Goal: Task Accomplishment & Management: Complete application form

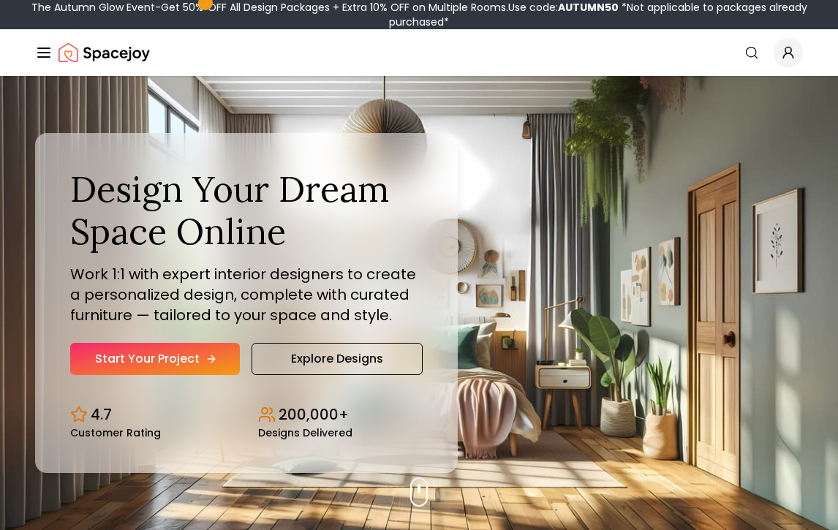
click at [132, 359] on link "Start Your Project" at bounding box center [155, 359] width 170 height 32
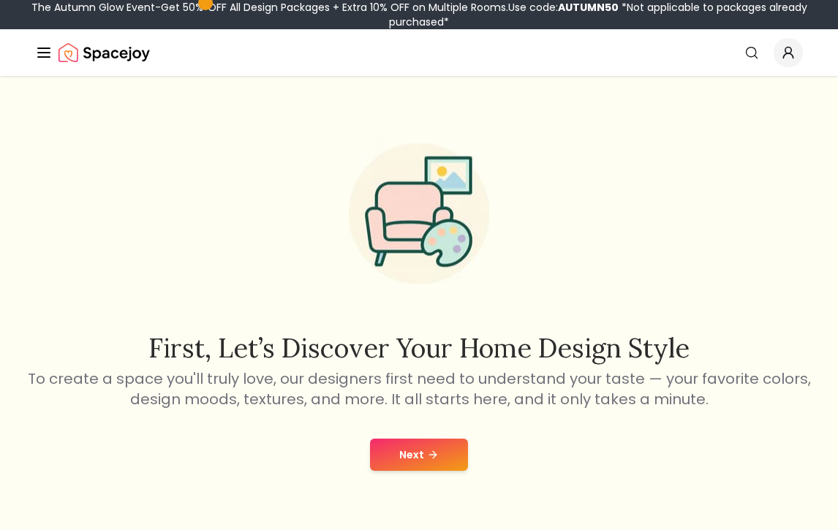
click at [397, 469] on button "Next" at bounding box center [419, 455] width 98 height 32
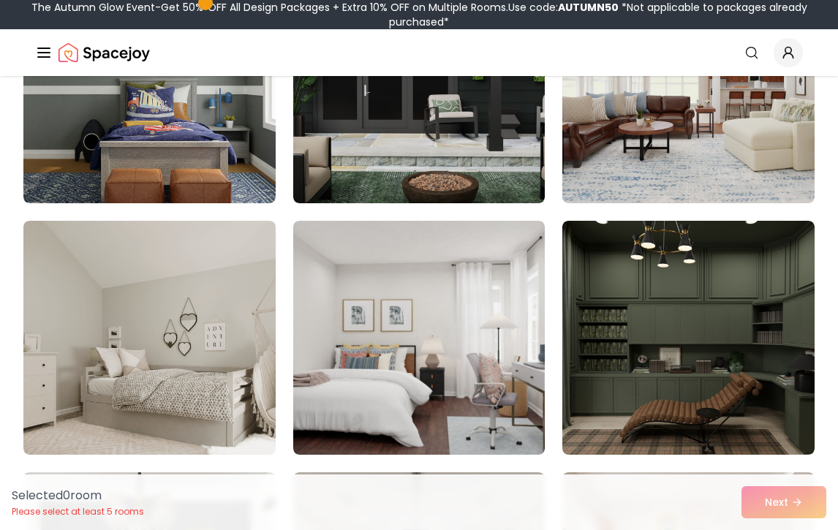
scroll to position [1506, 0]
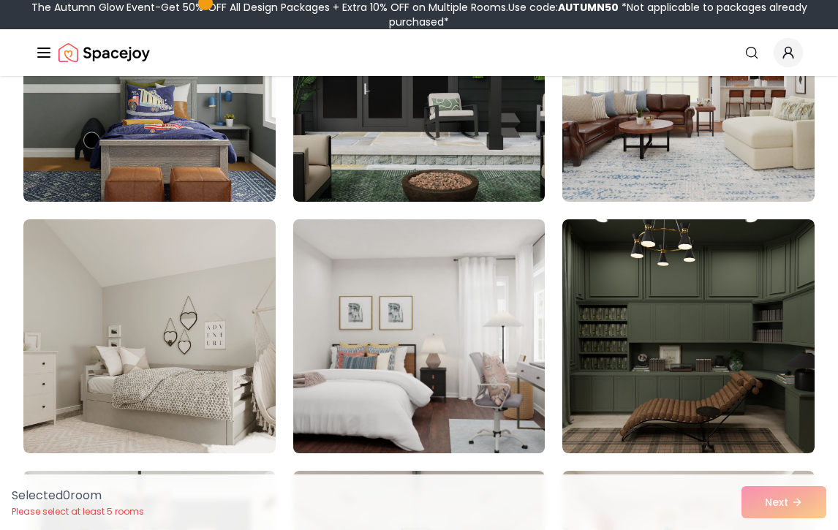
click at [398, 377] on img at bounding box center [419, 337] width 265 height 246
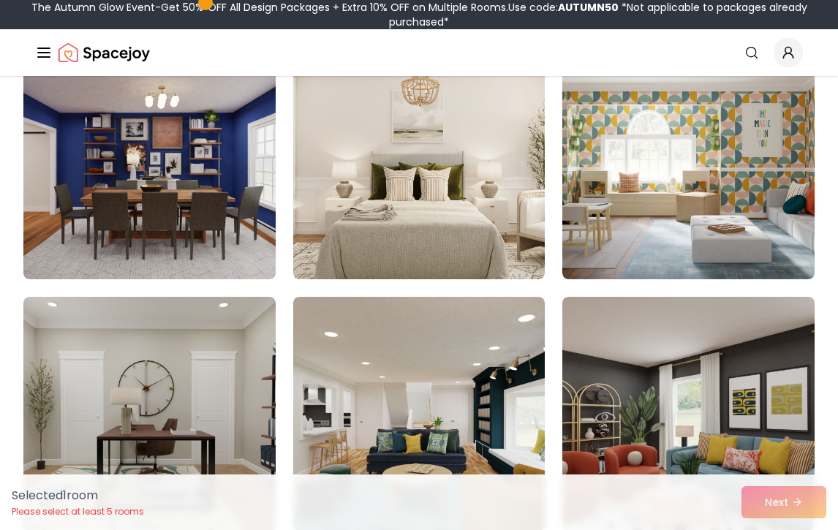
scroll to position [2925, 0]
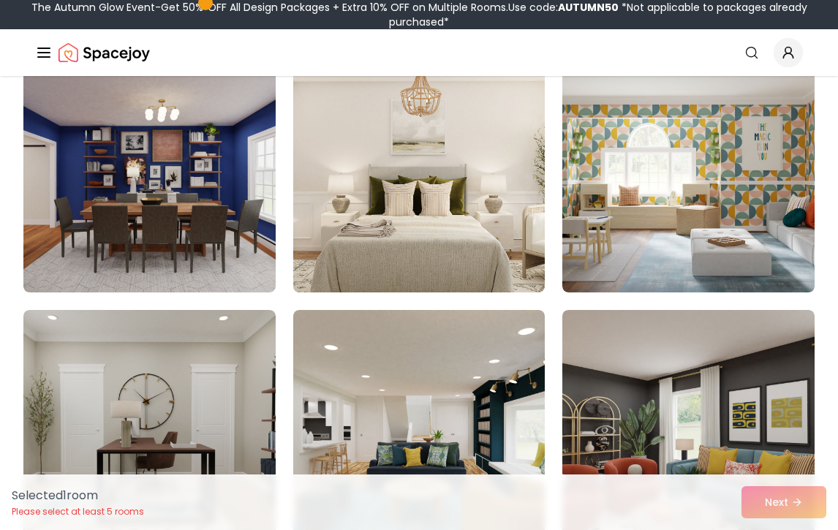
click at [407, 214] on img at bounding box center [419, 176] width 265 height 246
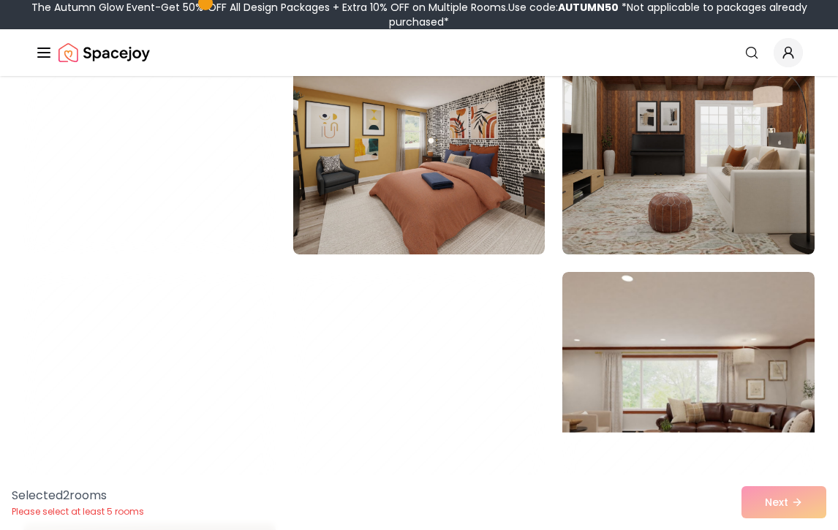
scroll to position [3716, 0]
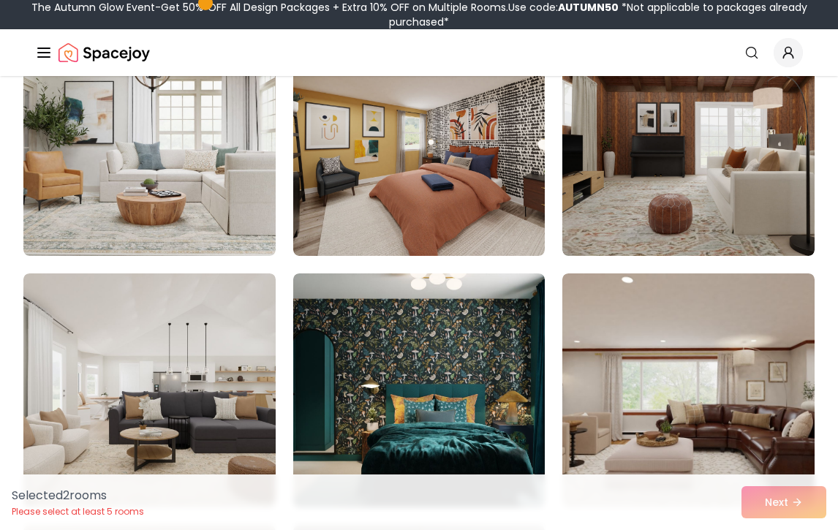
click at [407, 214] on img at bounding box center [419, 139] width 252 height 234
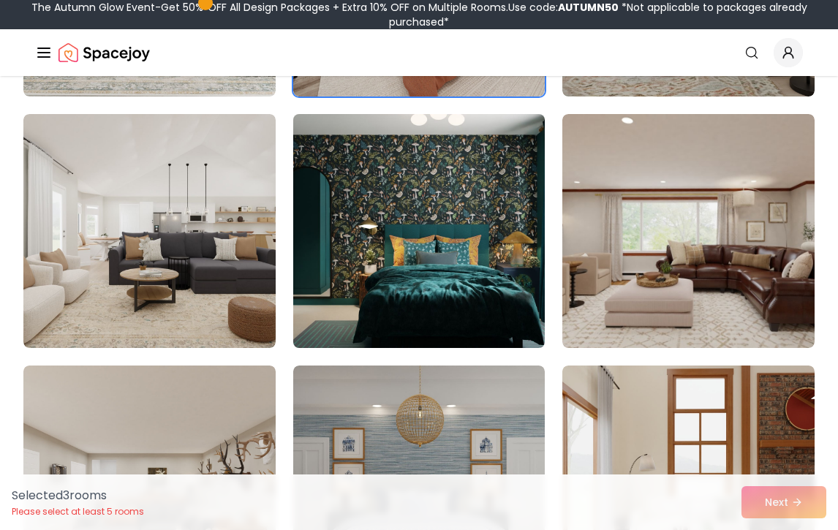
click at [420, 275] on img at bounding box center [419, 231] width 265 height 246
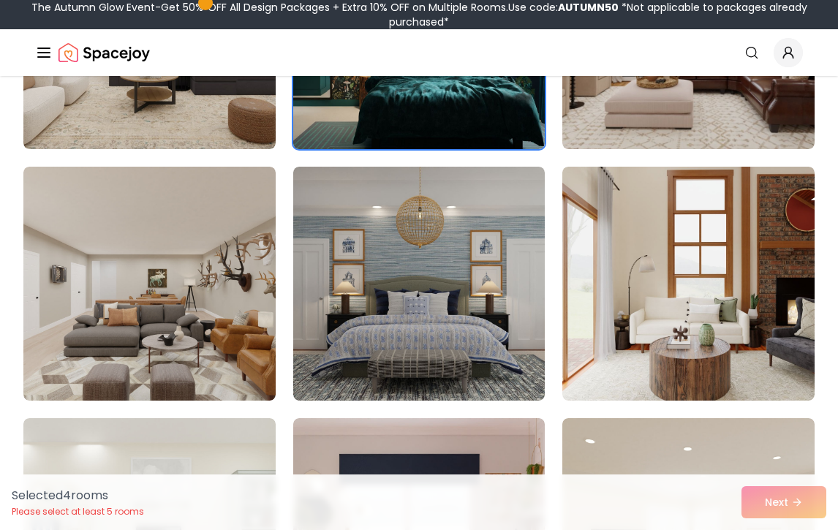
scroll to position [4076, 0]
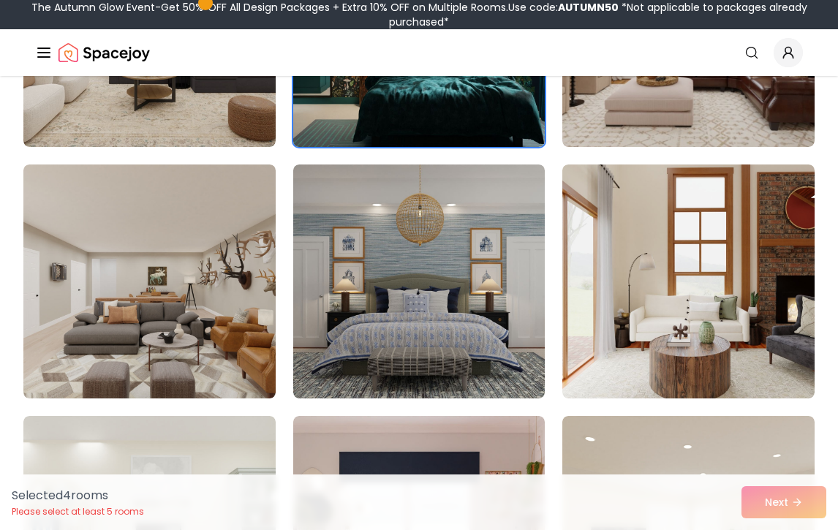
click at [420, 275] on img at bounding box center [419, 282] width 252 height 234
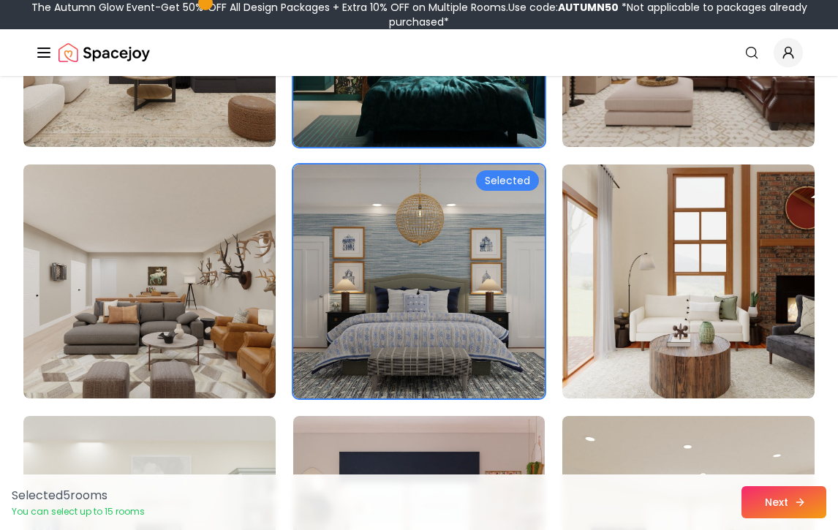
click at [754, 489] on button "Next" at bounding box center [783, 502] width 85 height 32
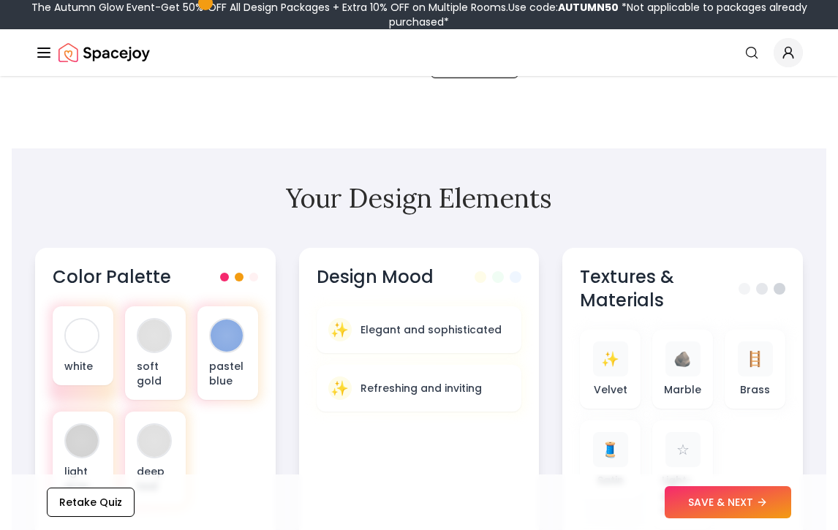
scroll to position [435, 0]
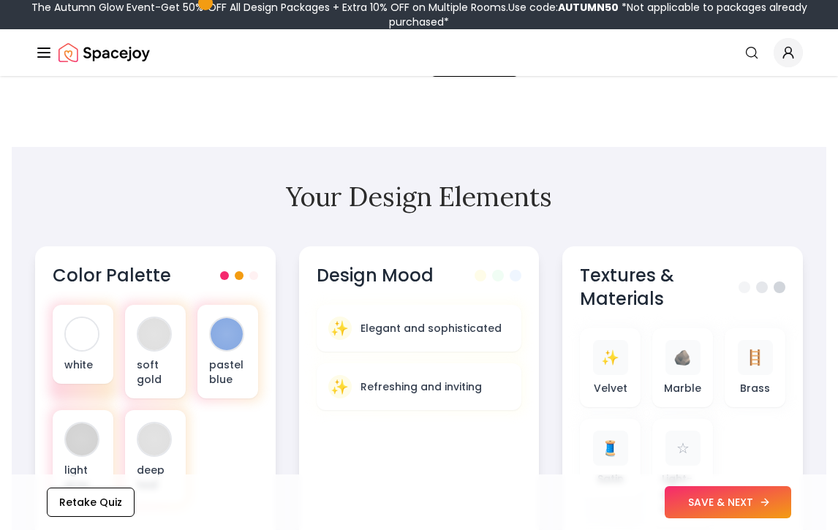
click at [690, 494] on button "SAVE & NEXT" at bounding box center [728, 502] width 126 height 32
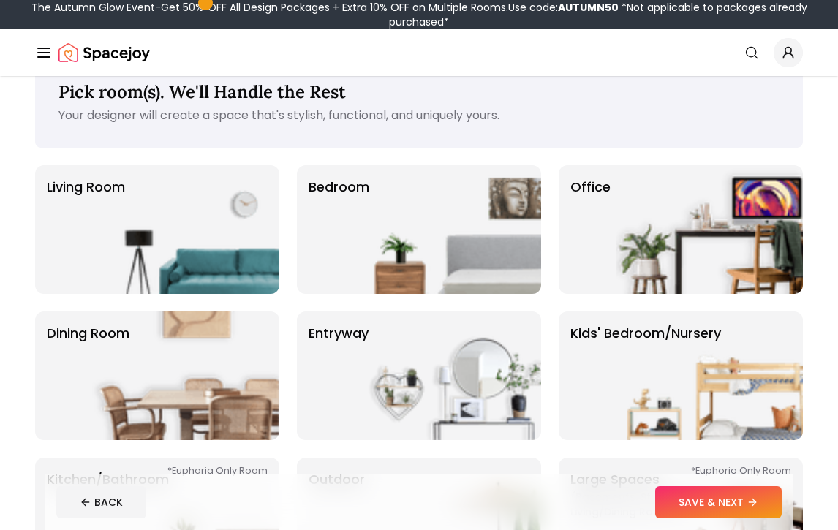
scroll to position [42, 0]
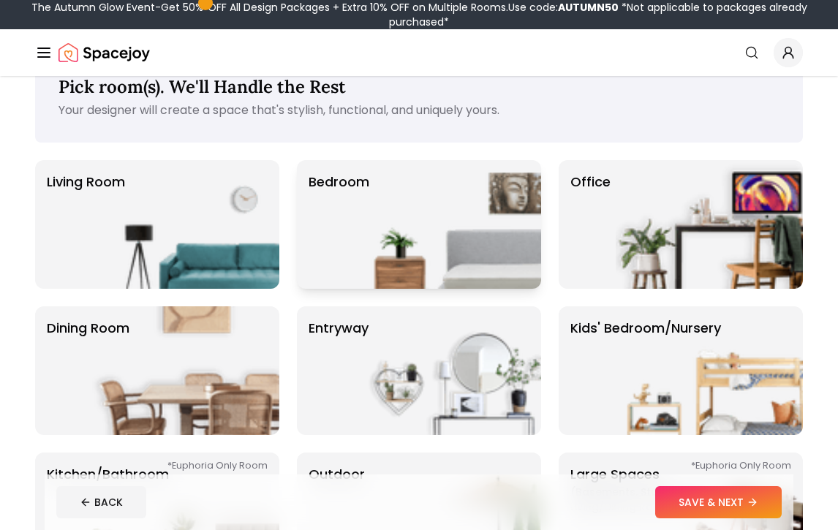
click at [449, 215] on img at bounding box center [447, 224] width 187 height 129
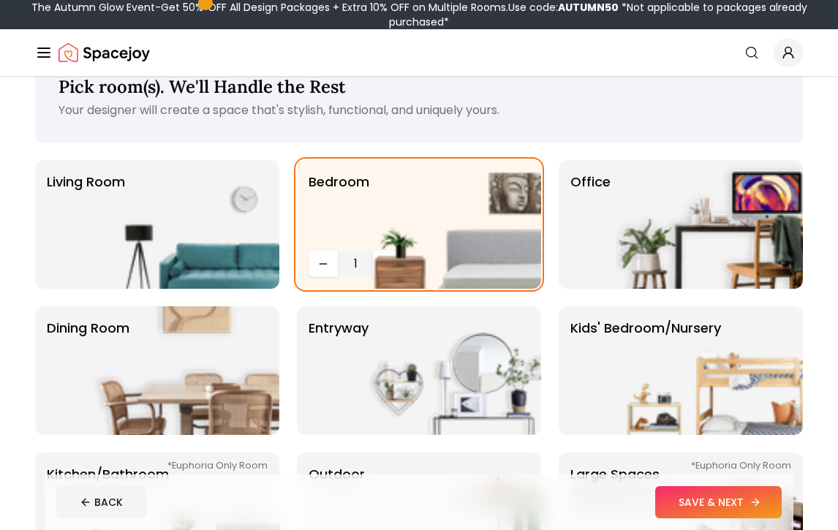
click at [671, 491] on button "SAVE & NEXT" at bounding box center [718, 502] width 126 height 32
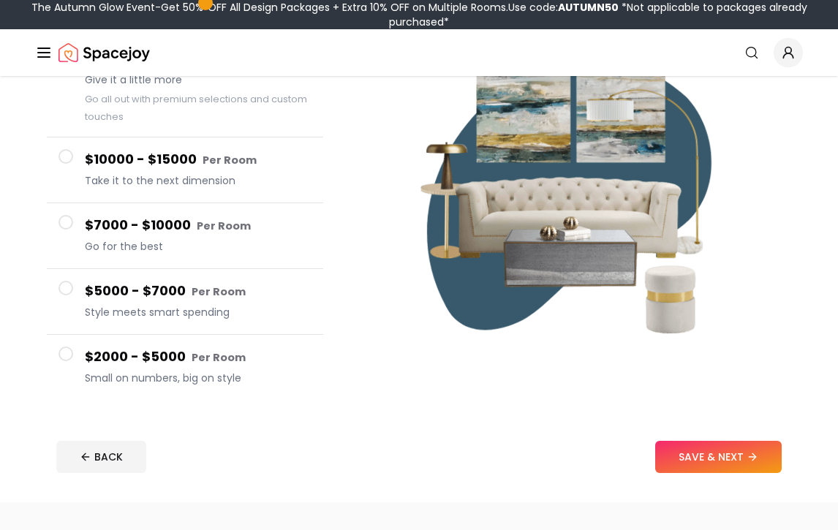
scroll to position [180, 0]
